Goal: Information Seeking & Learning: Find specific page/section

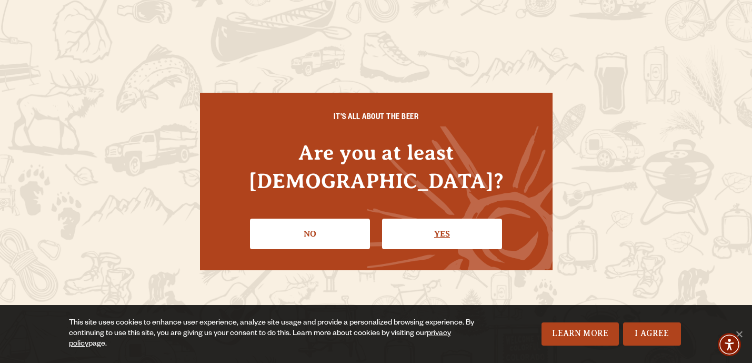
click at [453, 222] on link "Yes" at bounding box center [442, 233] width 120 height 31
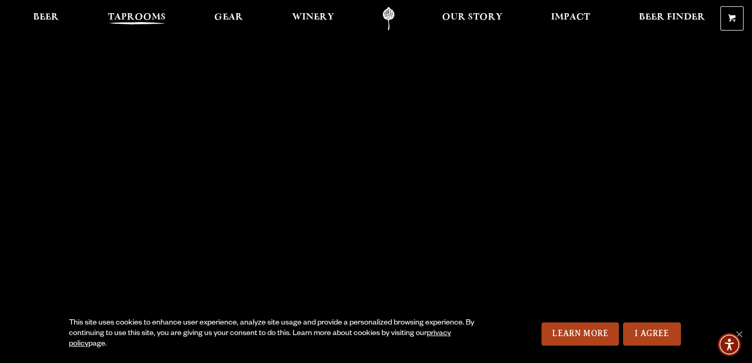
click at [138, 18] on span "Taprooms" at bounding box center [137, 17] width 58 height 8
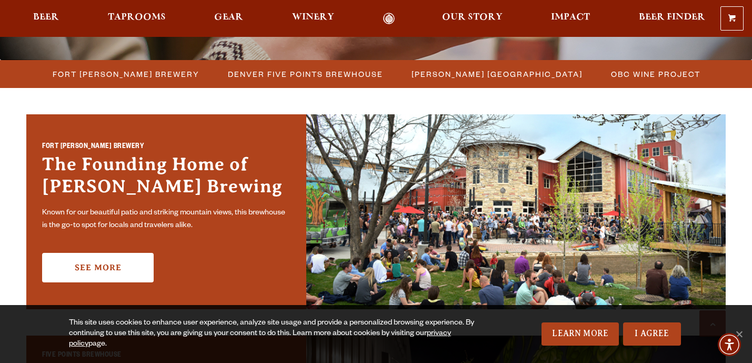
scroll to position [273, 0]
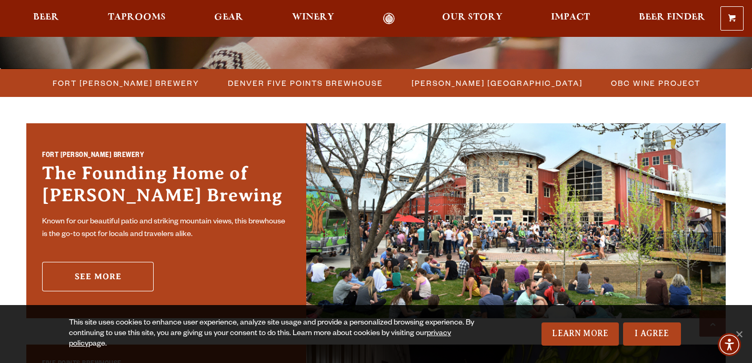
click at [133, 278] on link "See More" at bounding box center [98, 276] width 112 height 29
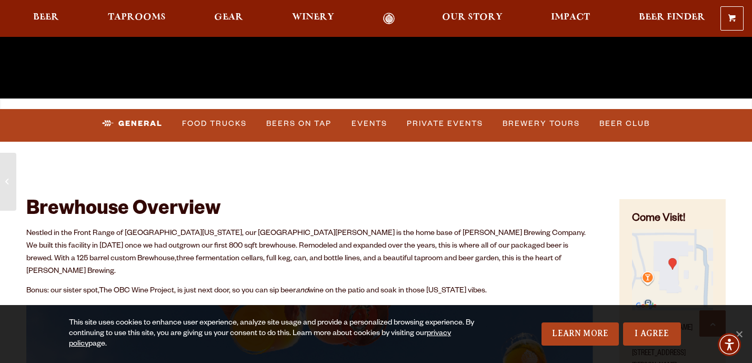
scroll to position [337, 0]
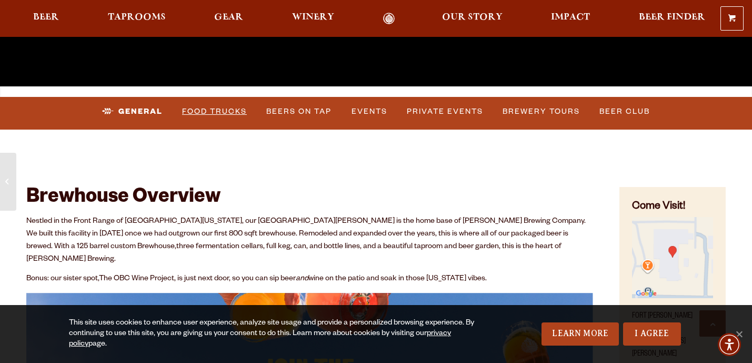
click at [219, 111] on link "Food Trucks" at bounding box center [214, 111] width 73 height 24
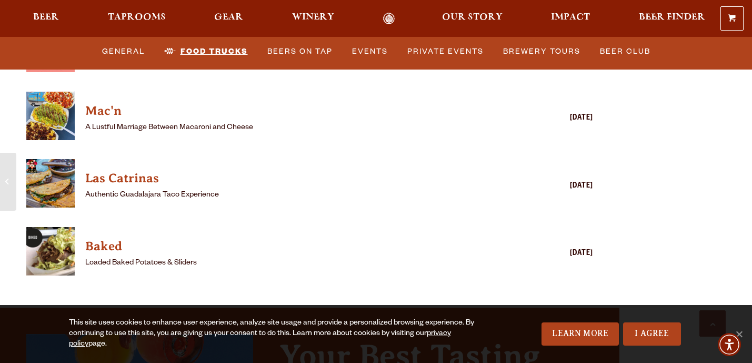
scroll to position [2991, 0]
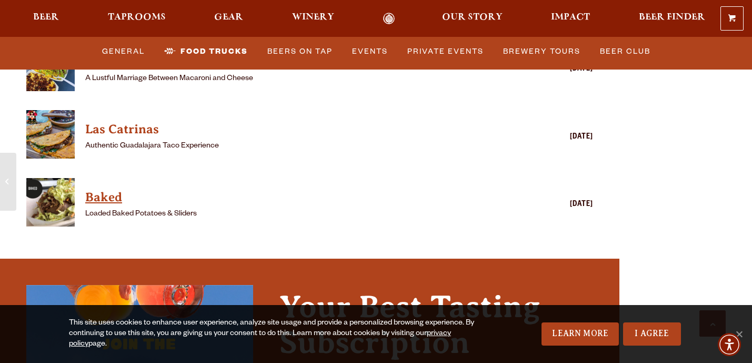
click at [104, 189] on h4 "Baked" at bounding box center [294, 197] width 418 height 17
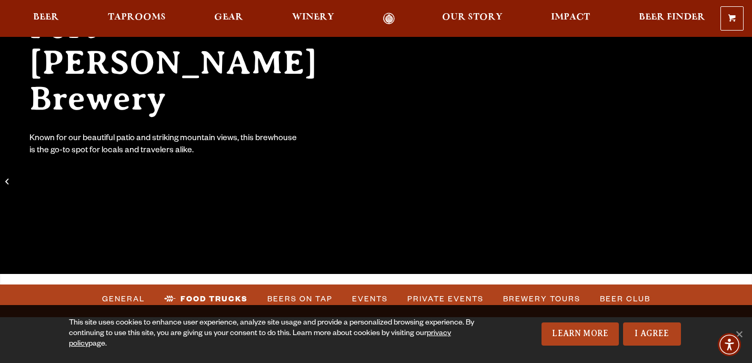
scroll to position [150, 0]
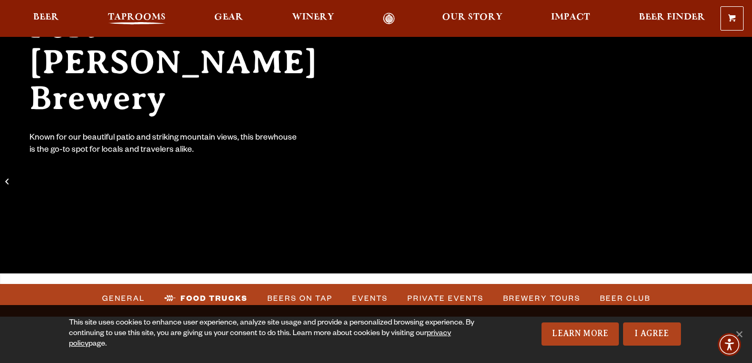
click at [129, 17] on span "Taprooms" at bounding box center [137, 17] width 58 height 8
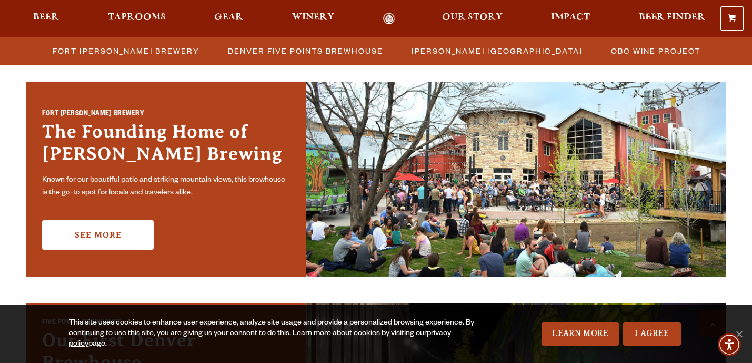
scroll to position [324, 0]
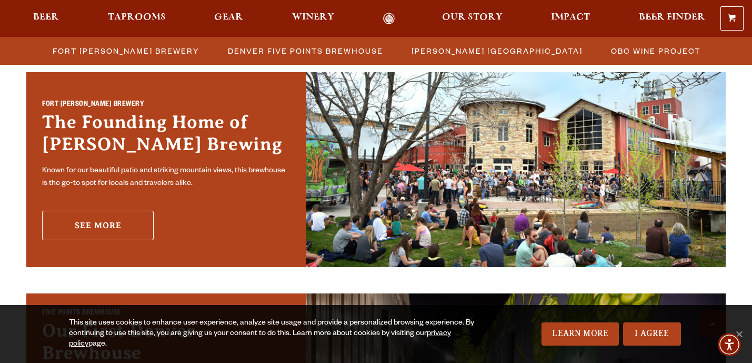
click at [125, 224] on link "See More" at bounding box center [98, 225] width 112 height 29
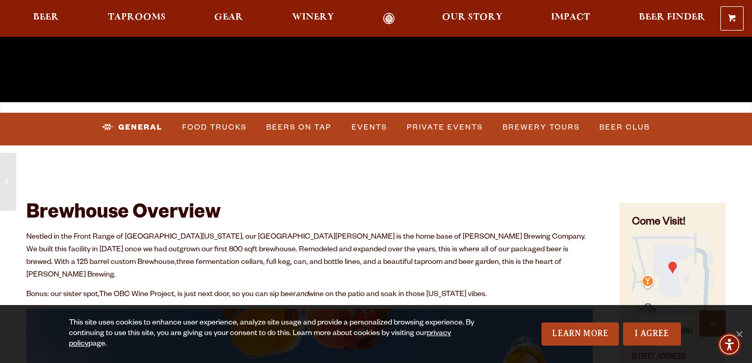
scroll to position [335, 0]
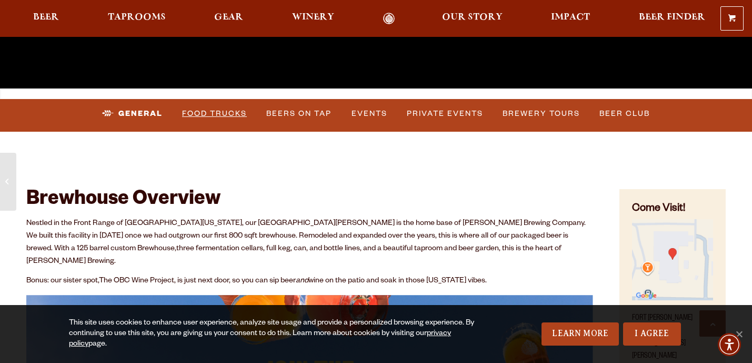
click at [223, 113] on link "Food Trucks" at bounding box center [214, 114] width 73 height 24
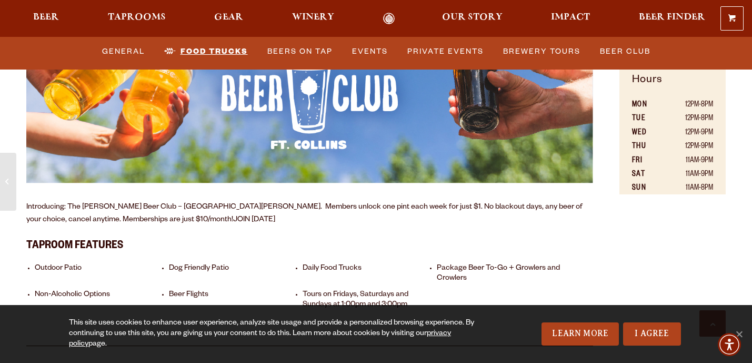
scroll to position [675, 0]
